Goal: Task Accomplishment & Management: Manage account settings

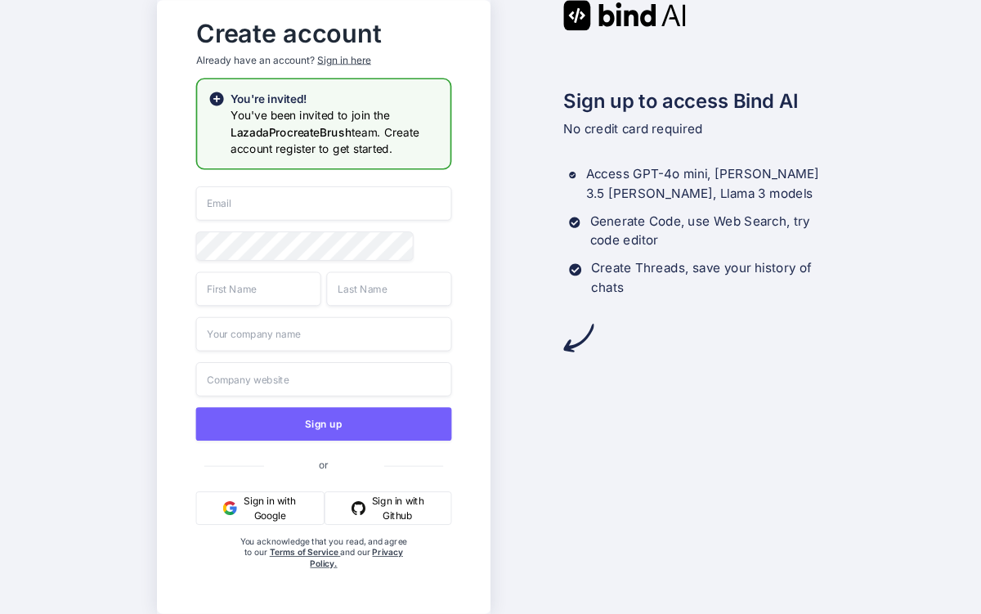
click at [354, 45] on h2 "Create account" at bounding box center [324, 34] width 256 height 22
click at [356, 47] on div "Create account Already have an account? Sign in here" at bounding box center [324, 44] width 256 height 67
click at [356, 48] on div "Create account Already have an account? Sign in here" at bounding box center [324, 44] width 256 height 67
click at [356, 56] on div "Sign in here" at bounding box center [343, 60] width 53 height 14
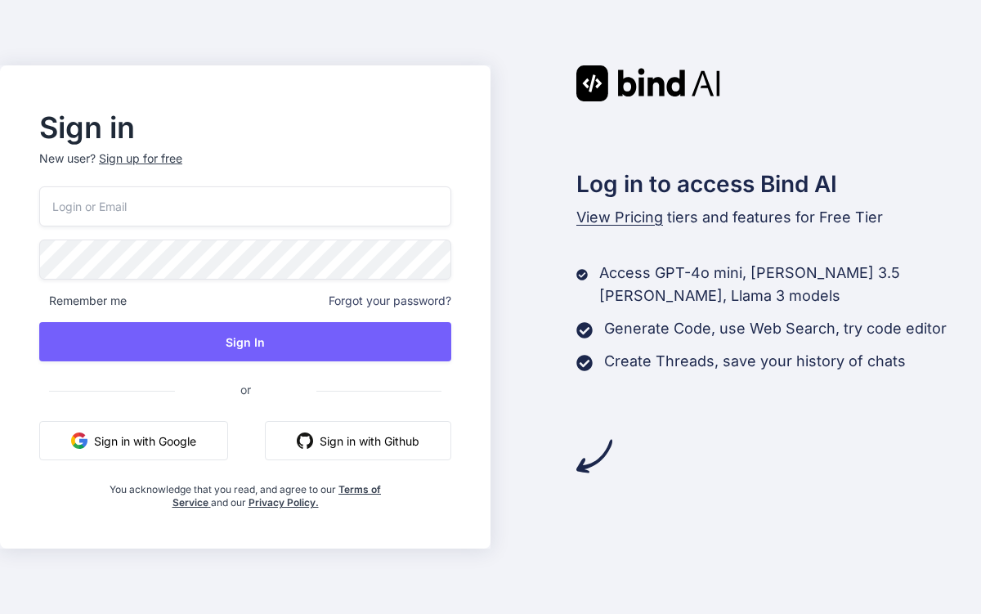
click at [294, 228] on div "Remember me Forgot your password? Sign In or Sign in with Google Sign in with G…" at bounding box center [245, 347] width 412 height 323
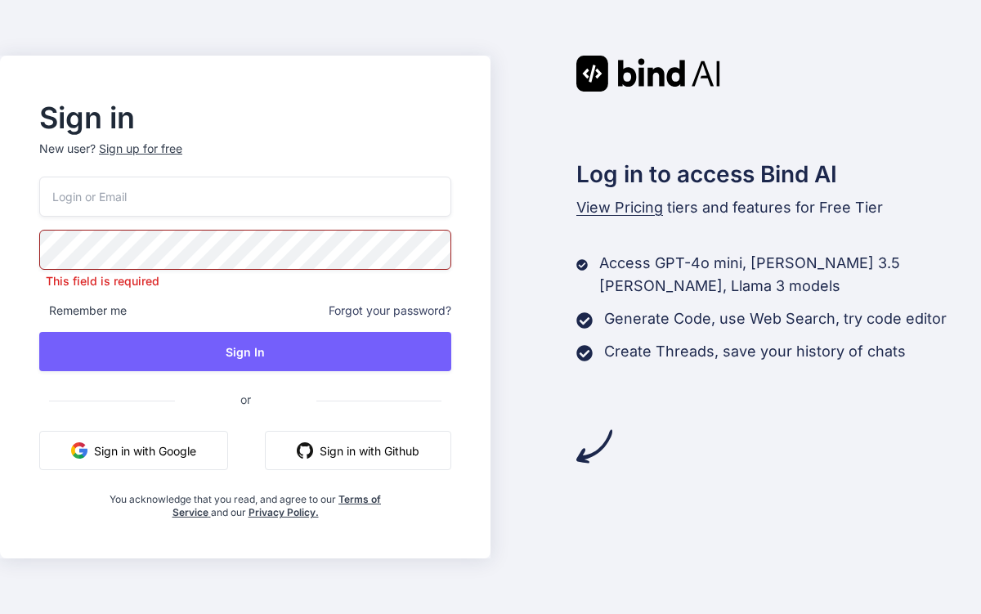
click at [304, 208] on input "email" at bounding box center [245, 197] width 412 height 40
paste input "[URL][DOMAIN_NAME]"
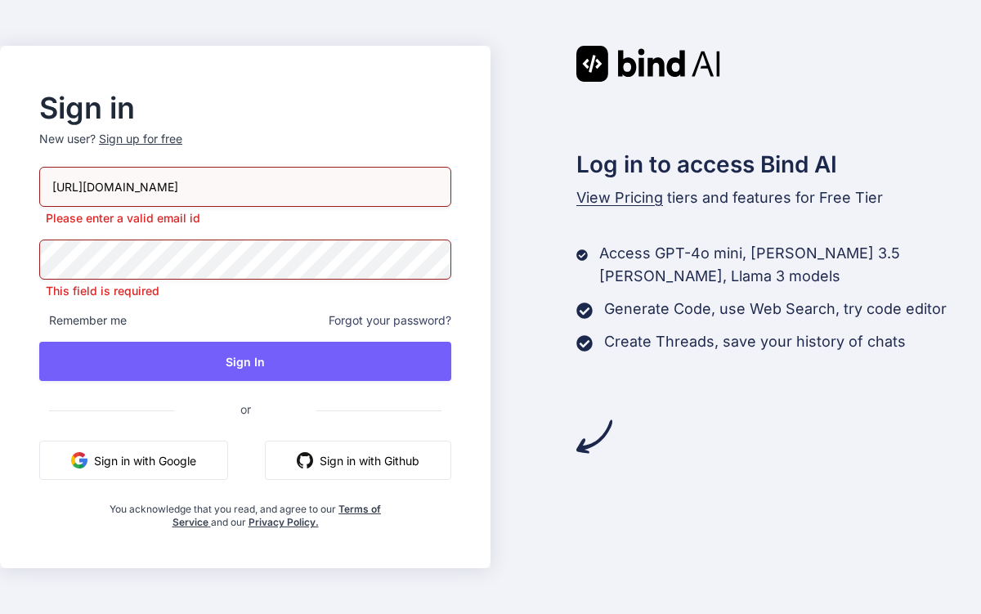
click at [359, 170] on input "[URL][DOMAIN_NAME]" at bounding box center [245, 187] width 412 height 40
paste input "[EMAIL_ADDRESS][DOMAIN_NAME]"
click at [226, 186] on input "[EMAIL_ADDRESS][DOMAIN_NAME]" at bounding box center [245, 187] width 412 height 40
type input "[EMAIL_ADDRESS][DOMAIN_NAME]"
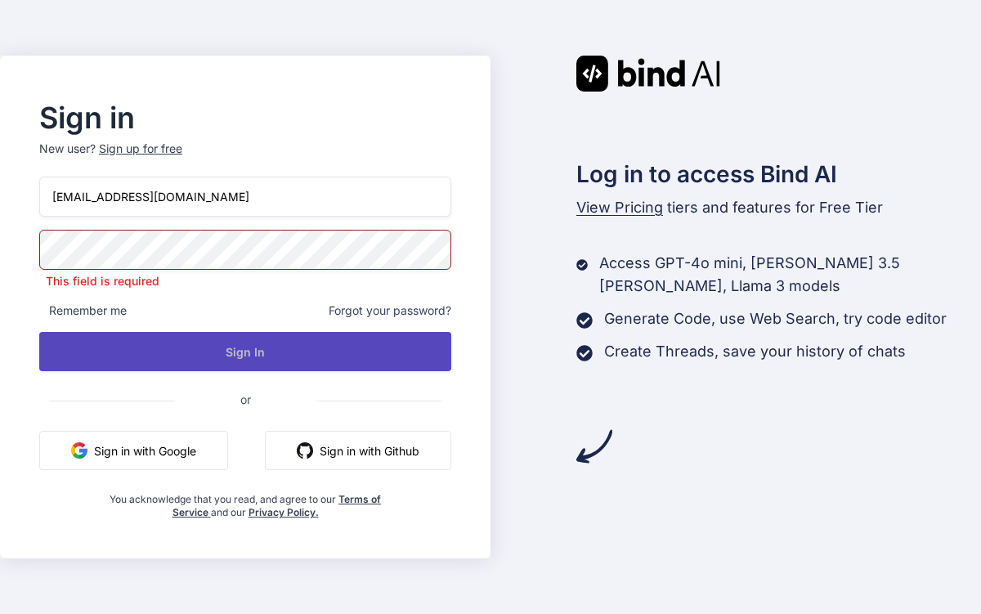
click at [316, 361] on div "[EMAIL_ADDRESS][DOMAIN_NAME] This field is required Remember me Forgot your pas…" at bounding box center [245, 348] width 412 height 342
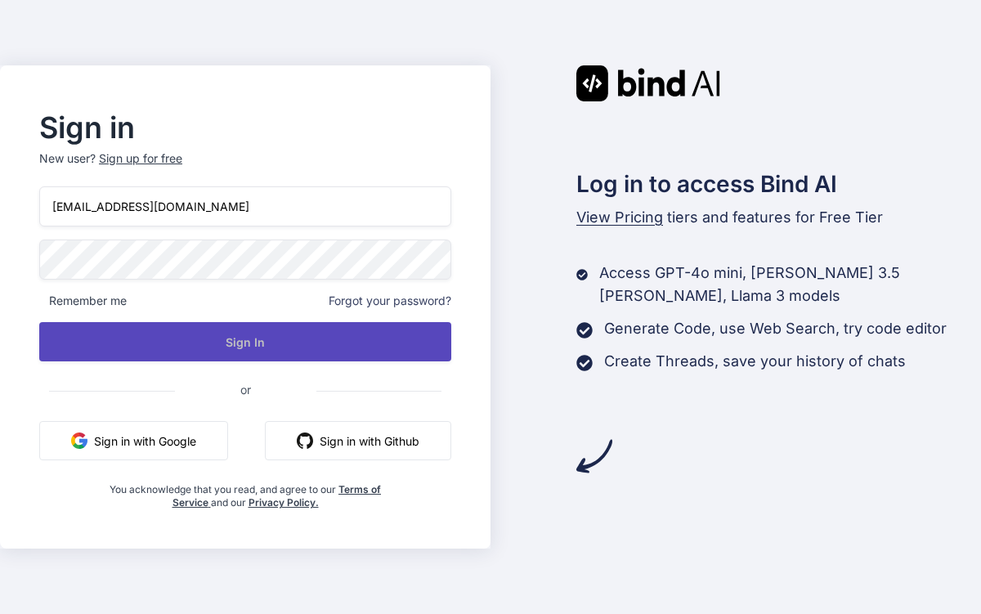
click at [312, 351] on button "Sign In" at bounding box center [245, 341] width 412 height 39
click at [301, 358] on button "Sign In" at bounding box center [245, 341] width 412 height 39
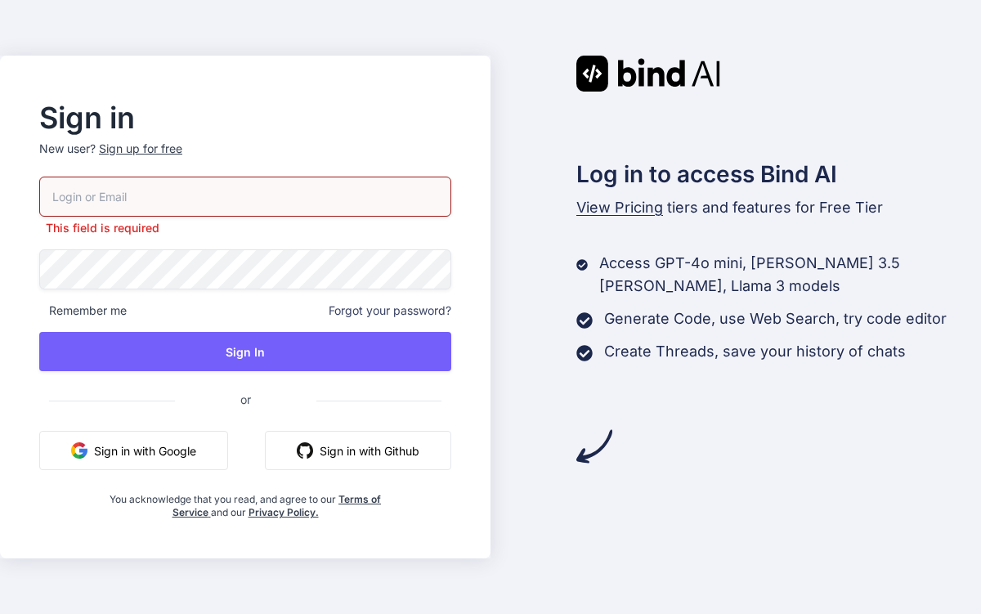
click at [316, 162] on p "New user? Sign up for free" at bounding box center [245, 159] width 412 height 36
click at [316, 183] on input "email" at bounding box center [245, 197] width 412 height 40
paste input "[EMAIL_ADDRESS][DOMAIN_NAME]"
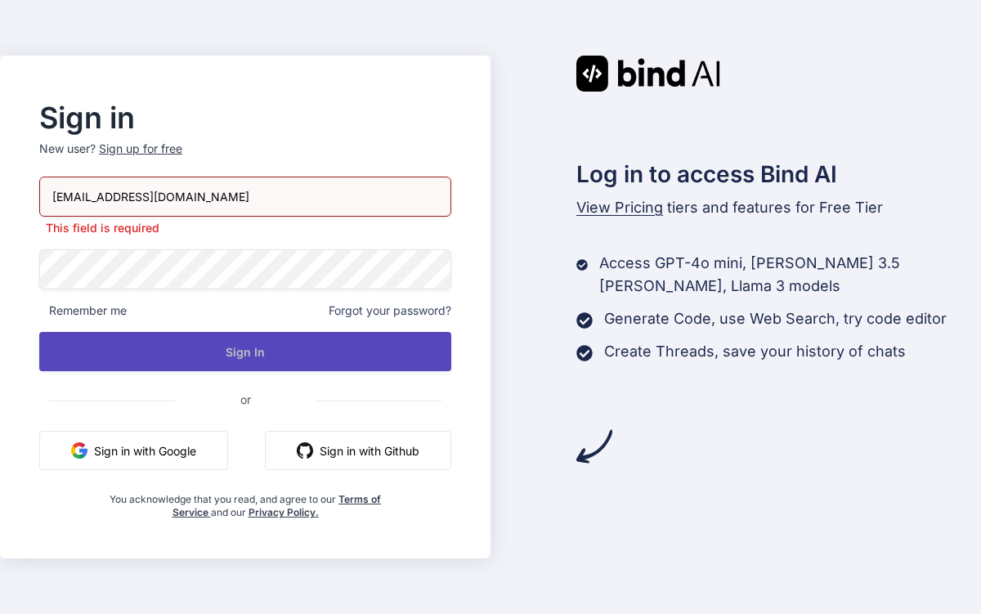
type input "[EMAIL_ADDRESS][DOMAIN_NAME]"
click at [329, 366] on div "[EMAIL_ADDRESS][DOMAIN_NAME] This field is required Remember me Forgot your pas…" at bounding box center [245, 348] width 412 height 342
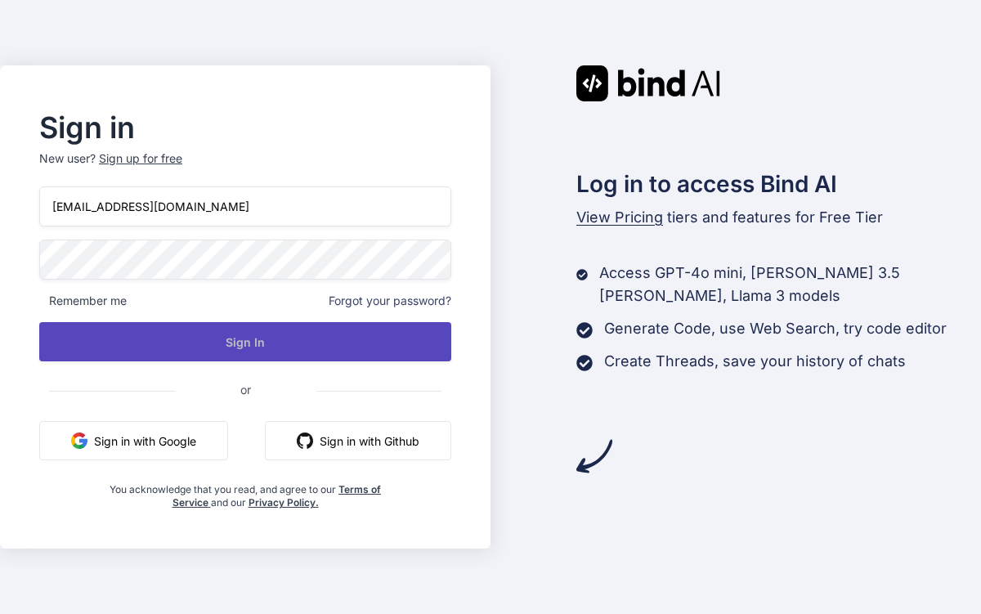
click at [333, 348] on button "Sign In" at bounding box center [245, 341] width 412 height 39
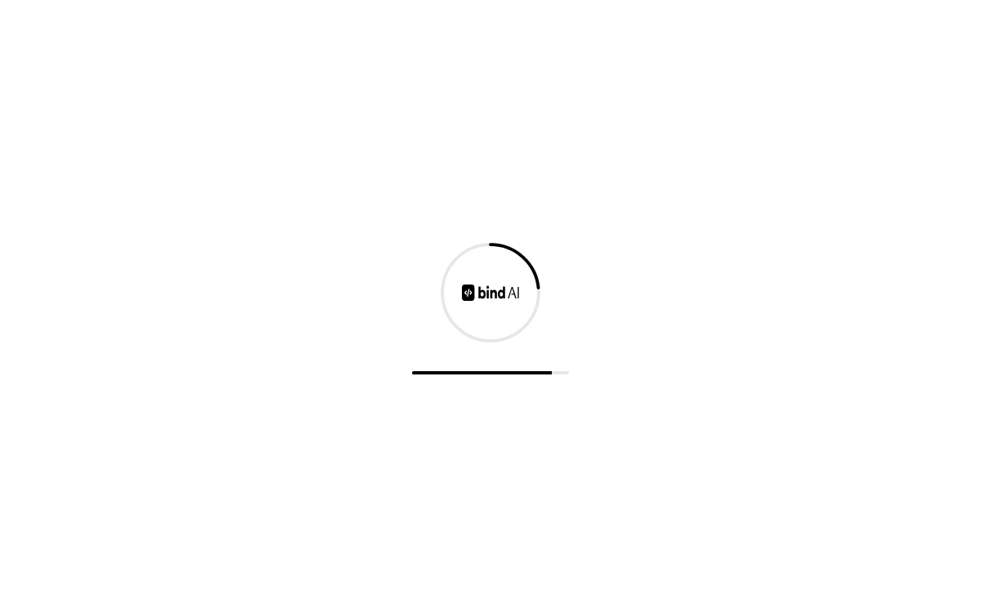
drag, startPoint x: 608, startPoint y: 226, endPoint x: 606, endPoint y: 239, distance: 13.3
